Goal: Information Seeking & Learning: Learn about a topic

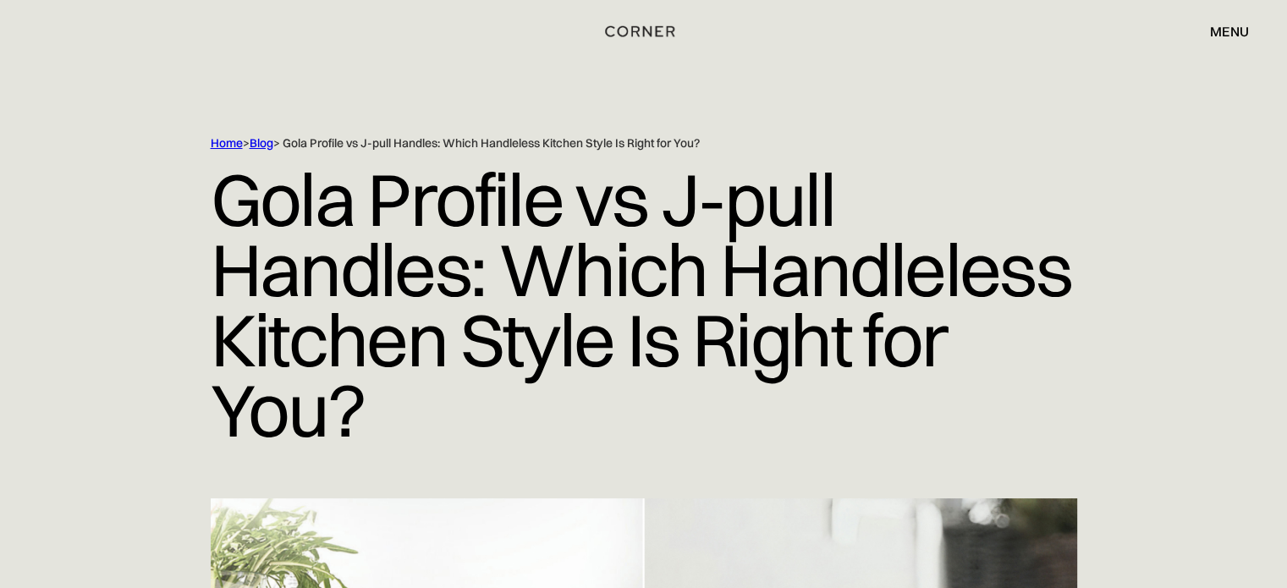
click at [477, 223] on h1 "Gola Profile vs J-pull Handles: Which Handleless Kitchen Style Is Right for You?" at bounding box center [644, 305] width 867 height 307
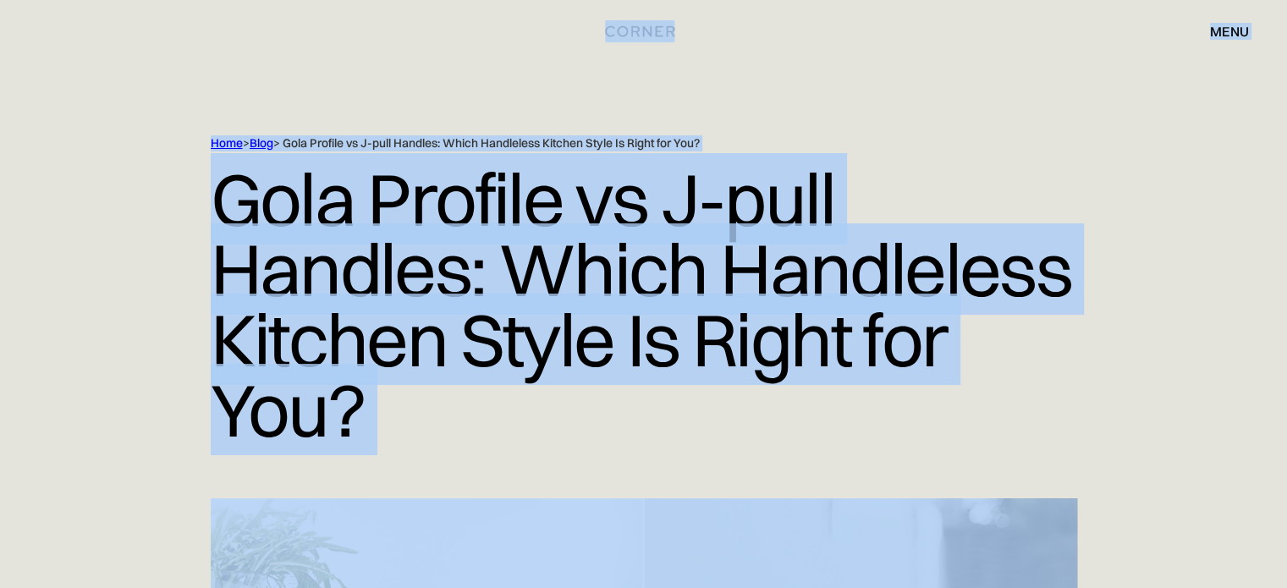
copy div "Shop Kitchens Shop Kitchens How it works How it works Projects Projects Inspira…"
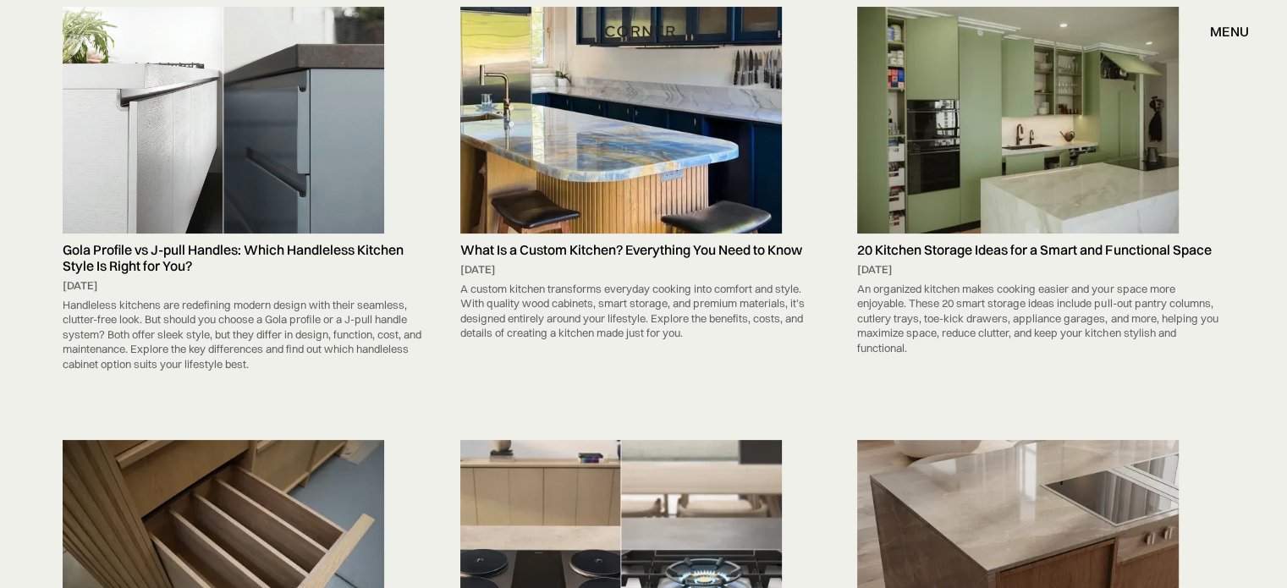
scroll to position [339, 0]
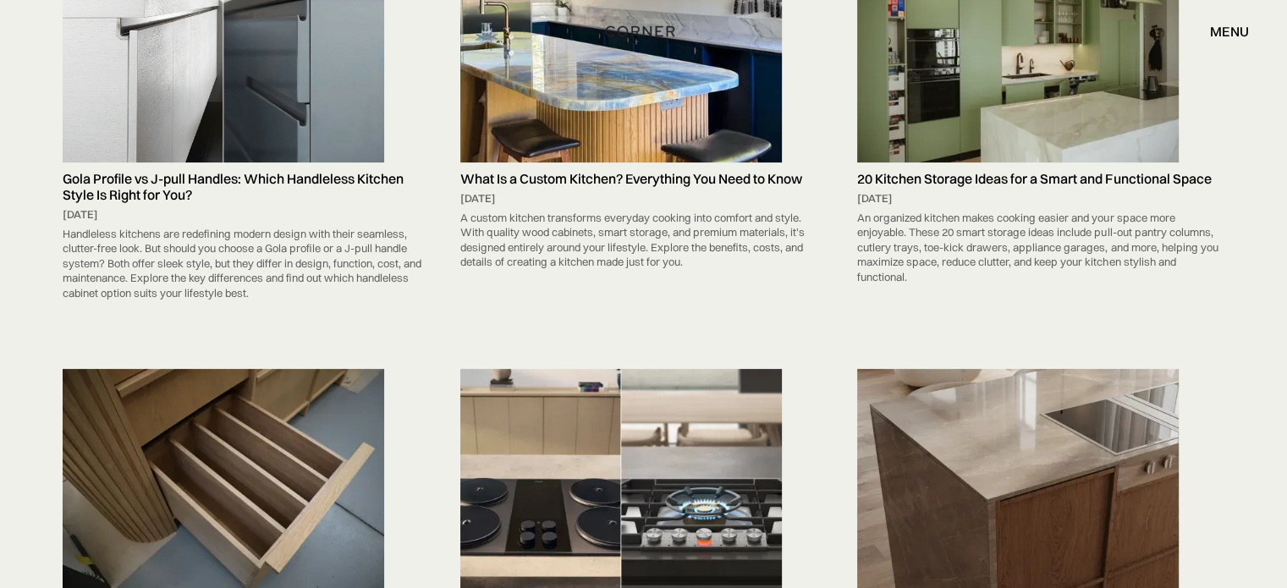
click at [322, 72] on img at bounding box center [224, 49] width 322 height 226
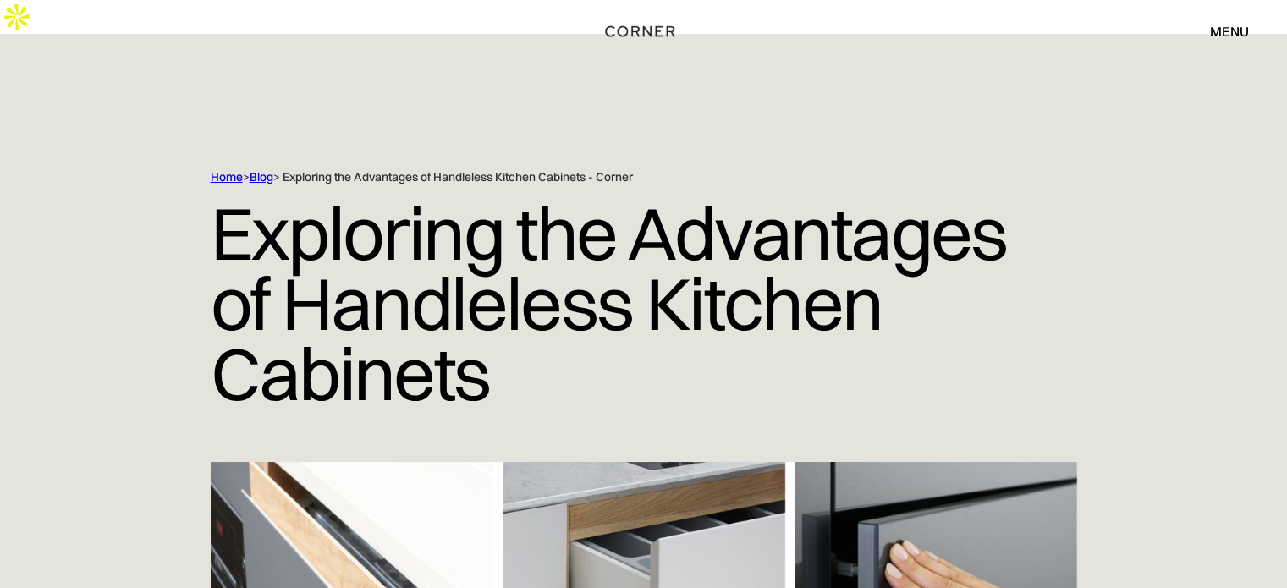
click at [265, 169] on link "Blog" at bounding box center [262, 176] width 24 height 15
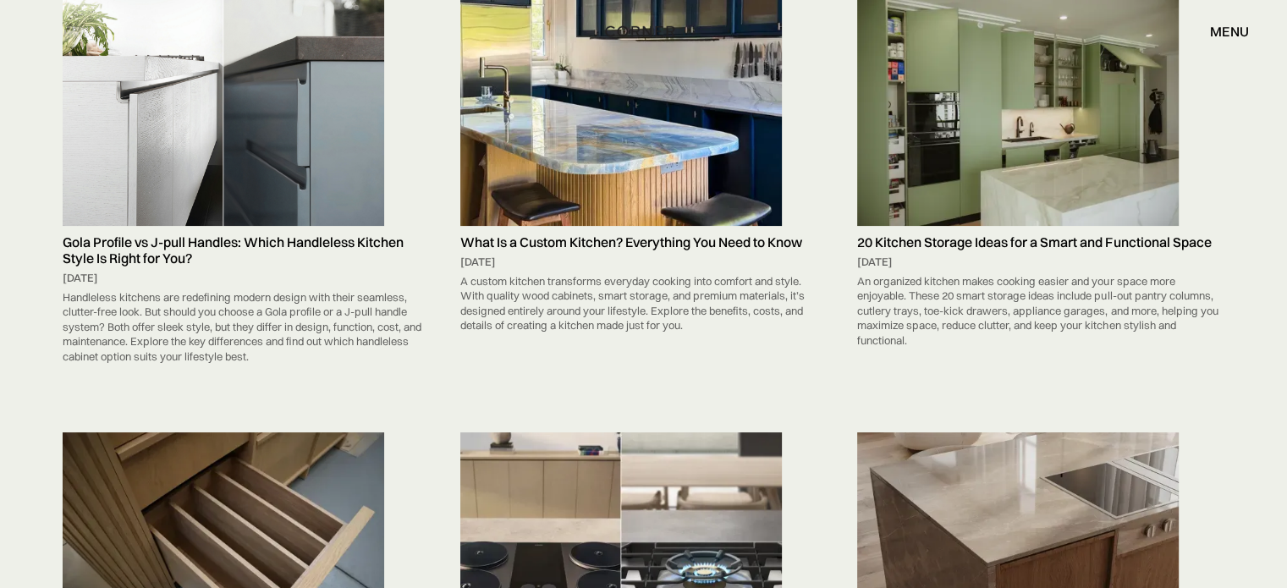
scroll to position [247, 0]
